Goal: Information Seeking & Learning: Learn about a topic

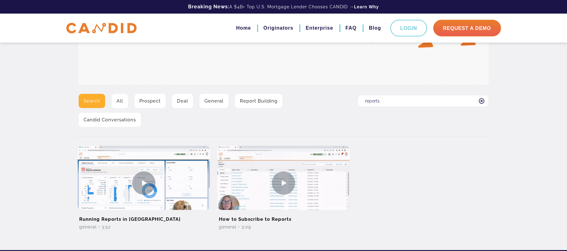
scroll to position [84, 0]
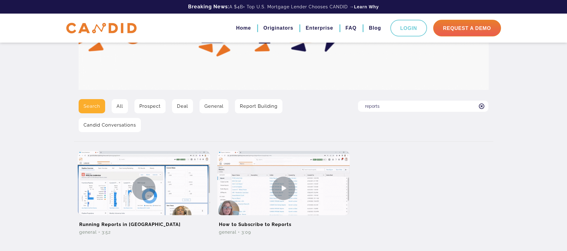
click at [90, 107] on div "Search All Prospect Deal General Report Building Candid Conversations" at bounding box center [214, 118] width 280 height 38
click at [117, 105] on link "All" at bounding box center [120, 106] width 16 height 14
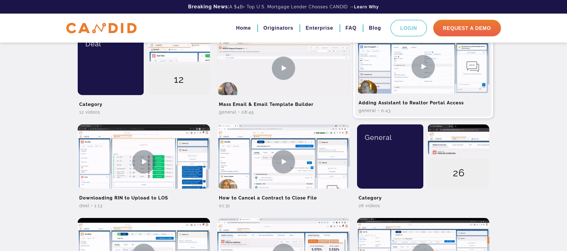
scroll to position [373, 0]
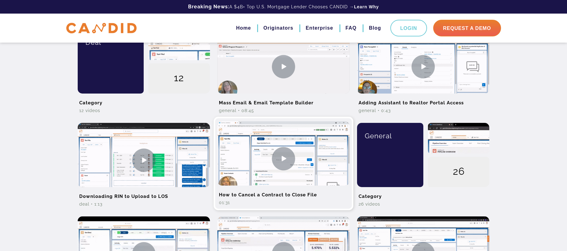
click at [284, 135] on img at bounding box center [283, 158] width 132 height 74
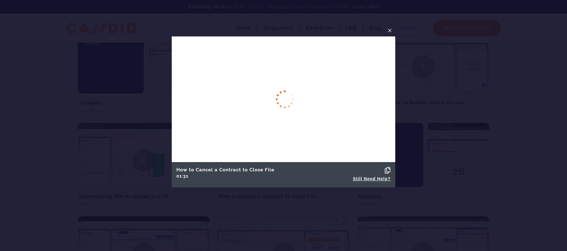
click at [359, 168] on div "Copied! Still Need Help?" at bounding box center [340, 174] width 113 height 19
click at [389, 168] on icon at bounding box center [388, 170] width 6 height 6
click at [312, 170] on div "Copied! Still Need Help?" at bounding box center [340, 174] width 113 height 19
click at [296, 173] on div "Copied! Still Need Help?" at bounding box center [340, 174] width 113 height 19
click at [363, 170] on div "Copied! Still Need Help?" at bounding box center [340, 174] width 113 height 19
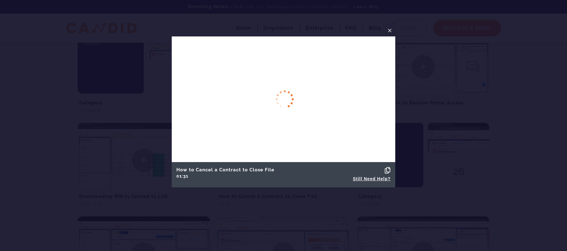
click at [387, 170] on icon at bounding box center [388, 170] width 6 height 6
click at [390, 31] on span "×" at bounding box center [389, 31] width 5 height 10
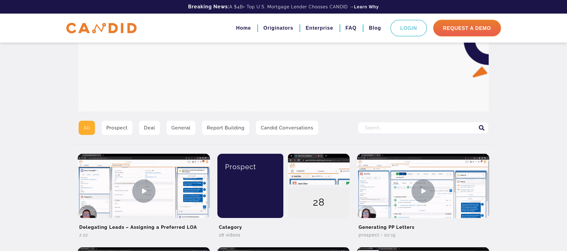
scroll to position [27, 0]
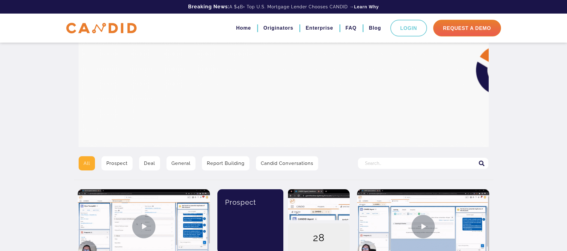
click at [396, 164] on input "Search for:" at bounding box center [423, 163] width 130 height 11
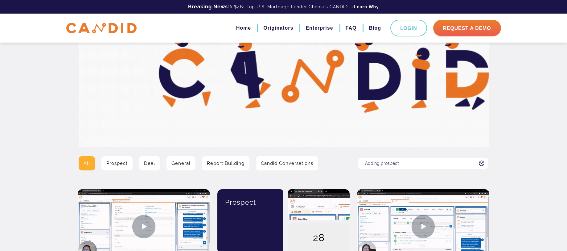
type input "Adding prospect"
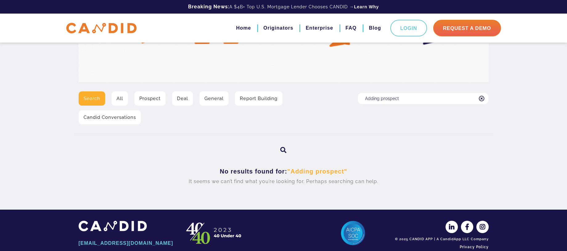
scroll to position [98, 0]
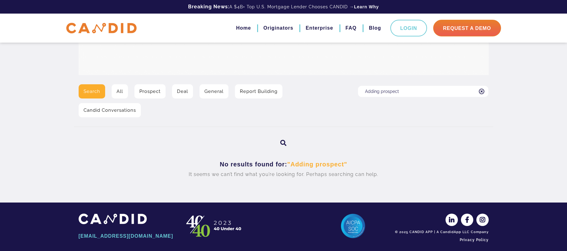
click at [375, 92] on input "Adding prospect" at bounding box center [423, 91] width 130 height 11
drag, startPoint x: 409, startPoint y: 91, endPoint x: 363, endPoint y: 90, distance: 46.6
click at [363, 90] on input "Adding prospect" at bounding box center [423, 91] width 130 height 11
type input "New Contact"
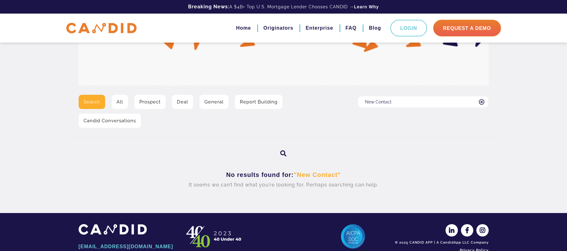
scroll to position [103, 0]
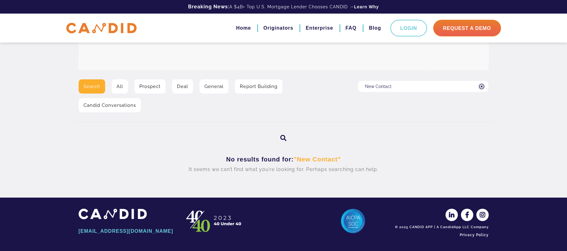
drag, startPoint x: 397, startPoint y: 85, endPoint x: 341, endPoint y: 84, distance: 56.4
click at [341, 84] on div "Search All Prospect Deal General Report Building Candid Conversations Search fo…" at bounding box center [283, 98] width 419 height 38
type input "Prospect"
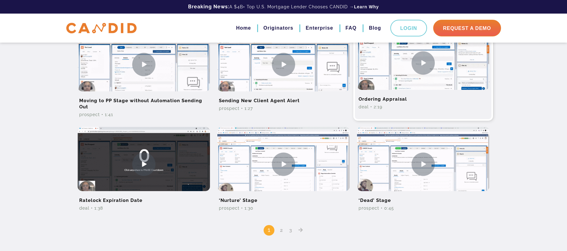
scroll to position [405, 0]
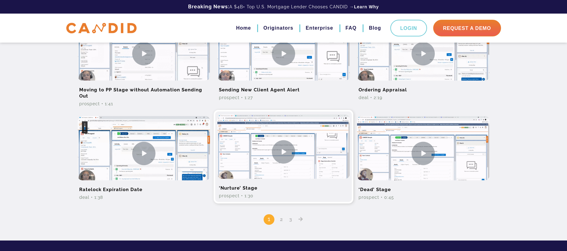
click at [279, 186] on h2 "‘Nurture’ Stage" at bounding box center [283, 186] width 132 height 14
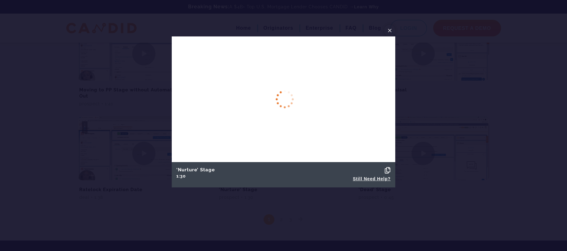
click at [390, 31] on span "×" at bounding box center [389, 31] width 5 height 10
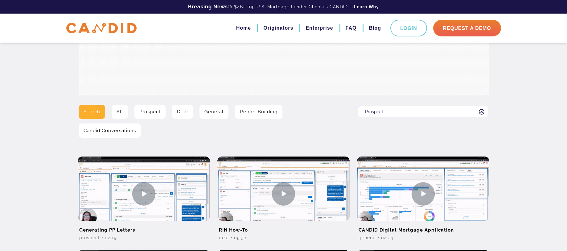
scroll to position [0, 0]
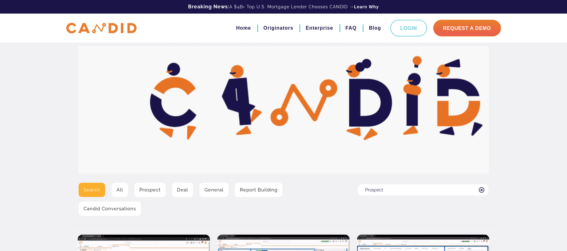
click at [393, 191] on input "Prospect" at bounding box center [423, 189] width 130 height 11
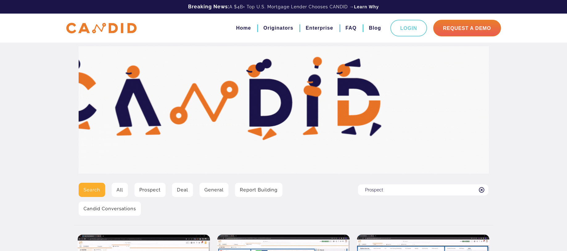
click at [382, 190] on input "Prospect" at bounding box center [423, 189] width 130 height 11
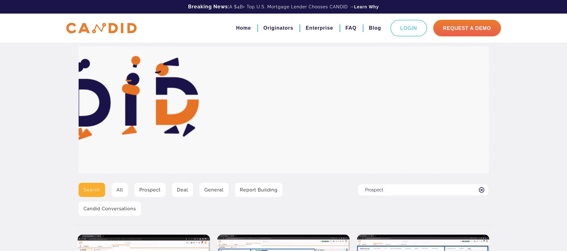
drag, startPoint x: 394, startPoint y: 190, endPoint x: 351, endPoint y: 192, distance: 43.9
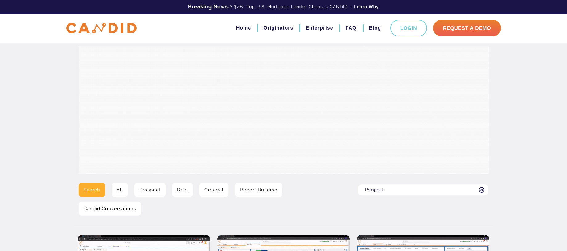
click at [351, 192] on div "Search All Prospect Deal General Report Building Candid Conversations Search fo…" at bounding box center [283, 202] width 419 height 38
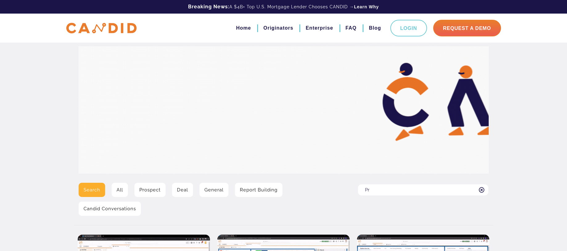
type input "P"
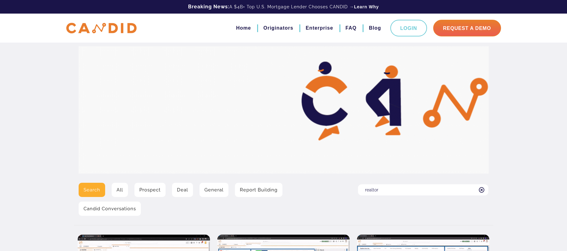
type input "realtor"
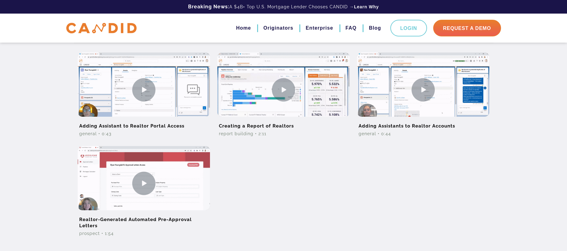
scroll to position [183, 0]
